Goal: Information Seeking & Learning: Check status

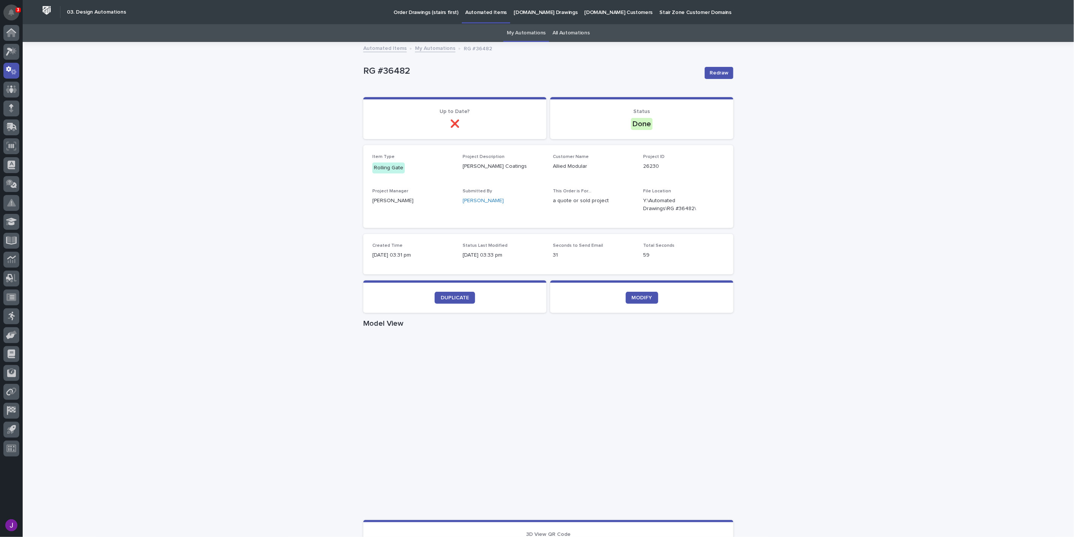
click at [12, 13] on icon "Notifications" at bounding box center [11, 12] width 6 height 7
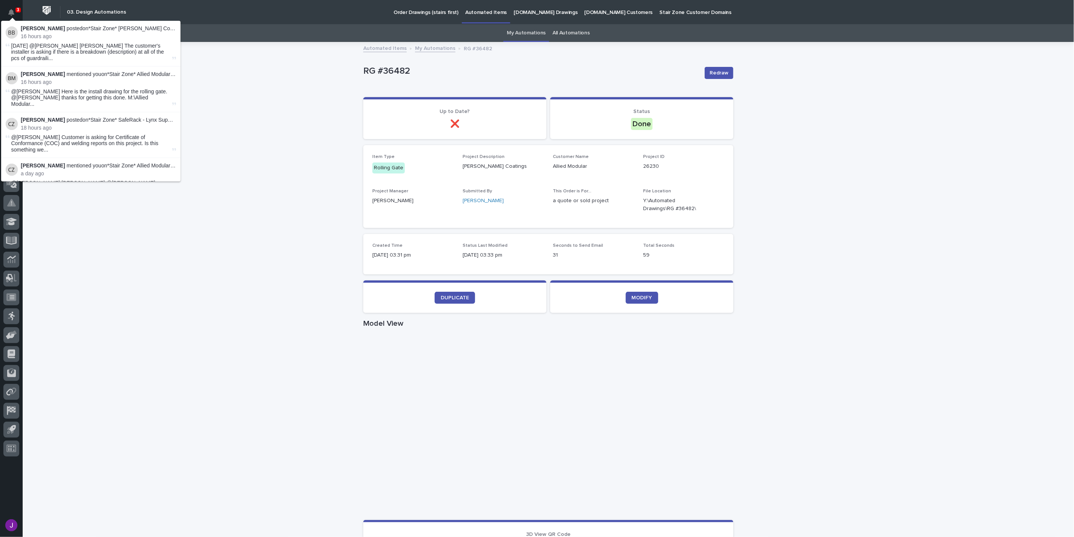
click at [135, 134] on span "@Adam Yutzy Customer is asking for Certificate of Conformance (COC) and welding…" at bounding box center [90, 143] width 159 height 19
click at [127, 29] on p "Brian Bontrager posted on *Stair Zone* Clouse Construction - Soar! Adventure Pa…" at bounding box center [98, 28] width 155 height 6
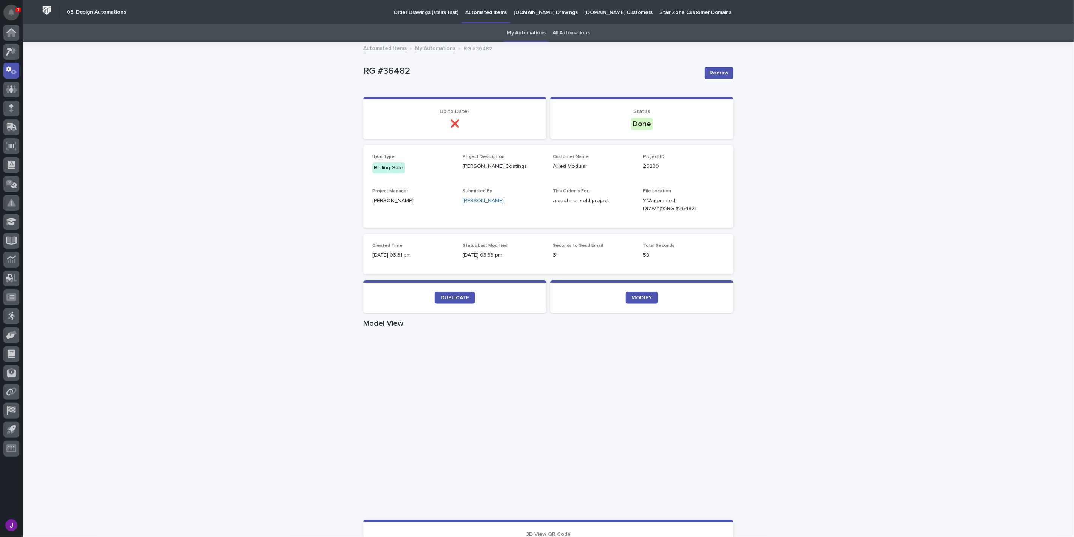
click at [10, 10] on icon "Notifications" at bounding box center [11, 12] width 6 height 7
click at [259, 93] on div "Loading... Saving… Loading... Saving… RG #36482 Redraw RG #36482 Redraw Sorry, …" at bounding box center [549, 438] width 1052 height 790
click at [13, 29] on icon at bounding box center [11, 32] width 10 height 9
